Goal: Information Seeking & Learning: Learn about a topic

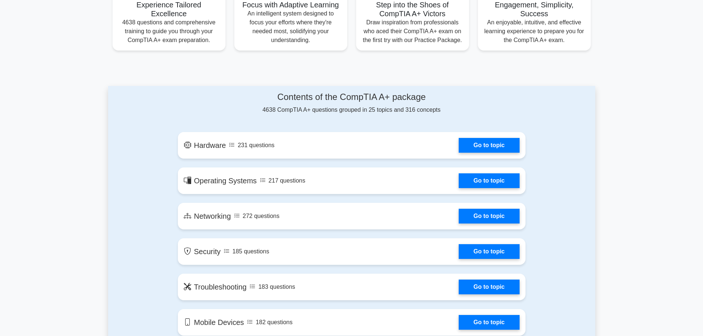
scroll to position [306, 0]
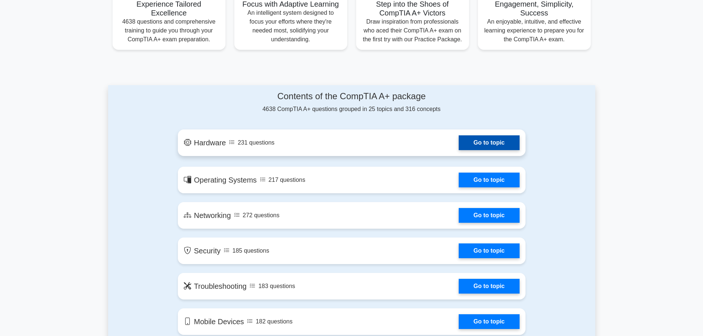
click at [479, 139] on link "Go to topic" at bounding box center [489, 142] width 61 height 15
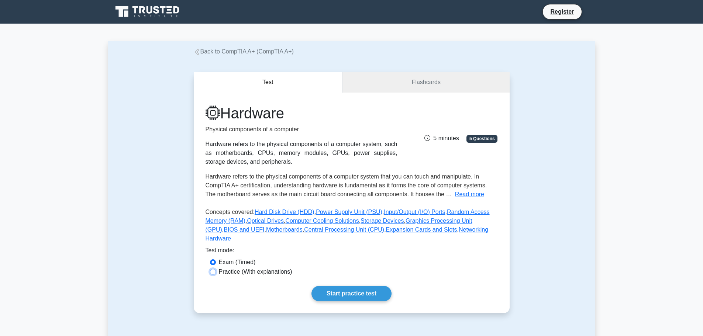
click at [211, 269] on input "Practice (With explanations)" at bounding box center [213, 272] width 6 height 6
radio input "true"
click at [357, 286] on link "Start practice test" at bounding box center [351, 293] width 80 height 15
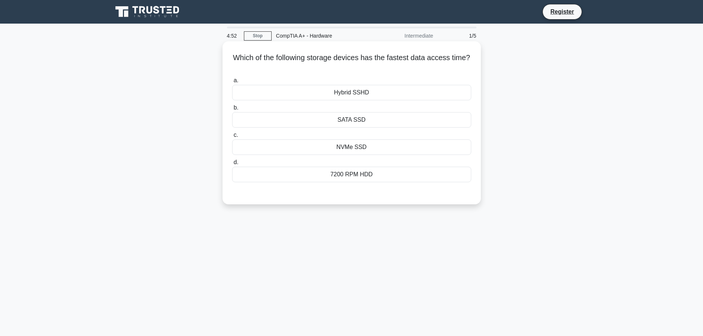
click at [366, 151] on div "NVMe SSD" at bounding box center [351, 146] width 239 height 15
click at [232, 138] on input "c. NVMe SSD" at bounding box center [232, 135] width 0 height 5
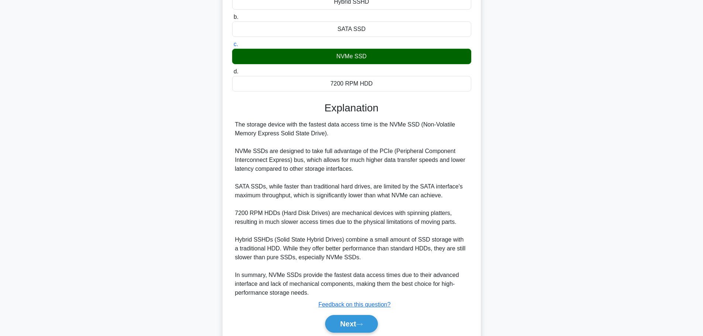
scroll to position [119, 0]
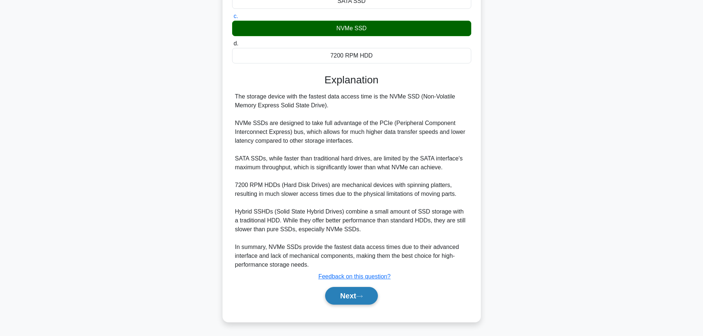
click at [340, 298] on button "Next" at bounding box center [351, 296] width 53 height 18
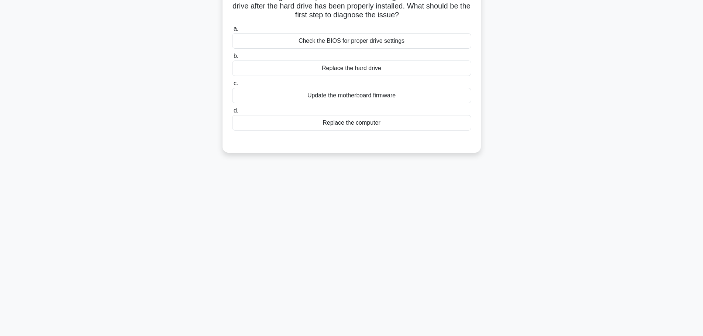
scroll to position [0, 0]
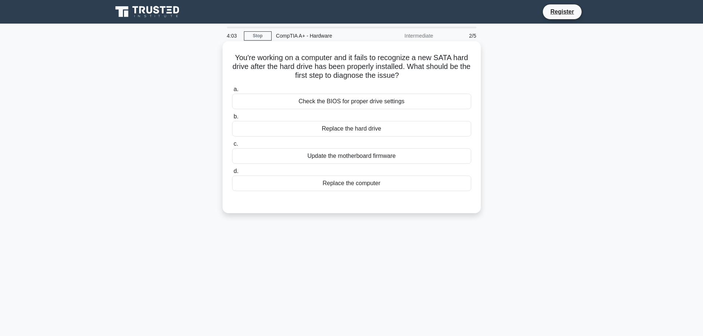
click at [405, 101] on div "Check the BIOS for proper drive settings" at bounding box center [351, 101] width 239 height 15
click at [232, 92] on input "a. Check the BIOS for proper drive settings" at bounding box center [232, 89] width 0 height 5
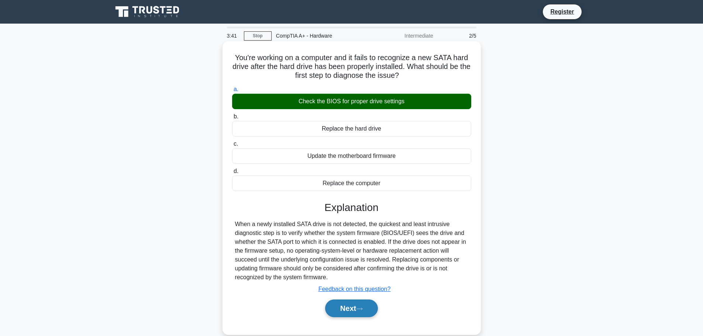
click at [357, 306] on button "Next" at bounding box center [351, 309] width 53 height 18
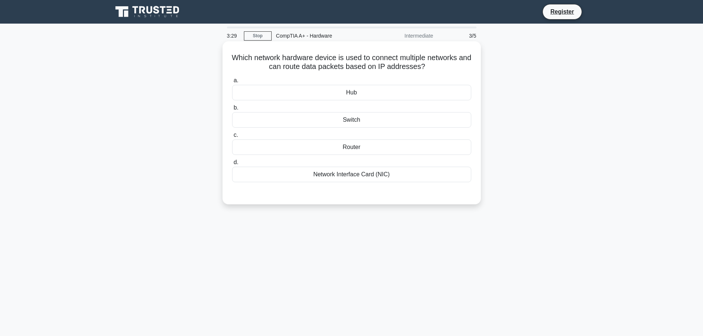
click at [344, 147] on div "Router" at bounding box center [351, 146] width 239 height 15
click at [232, 138] on input "c. Router" at bounding box center [232, 135] width 0 height 5
